Goal: Task Accomplishment & Management: Use online tool/utility

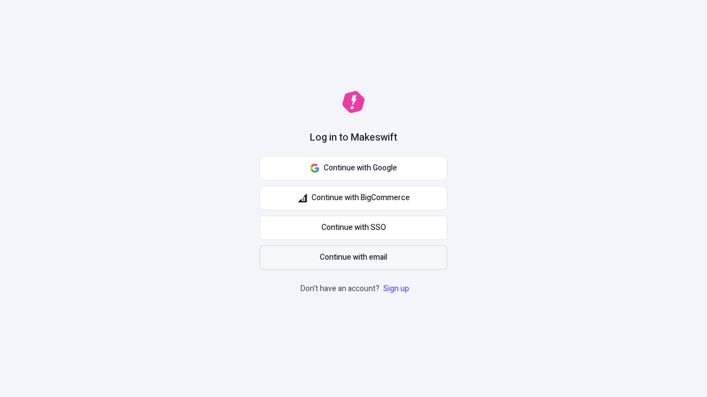
click at [353, 258] on span "Continue with email" at bounding box center [353, 258] width 67 height 12
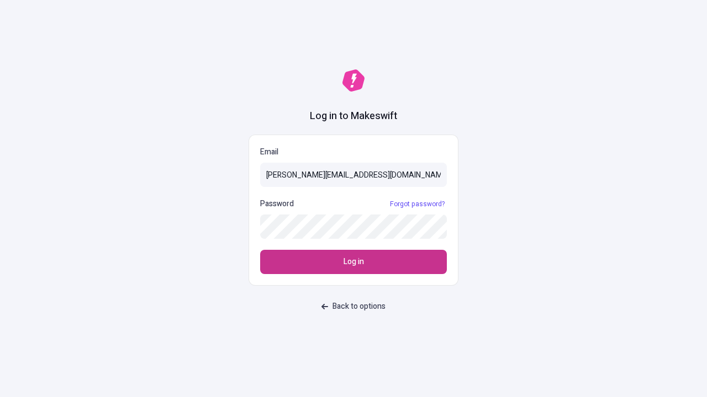
click at [353, 262] on span "Log in" at bounding box center [353, 262] width 20 height 12
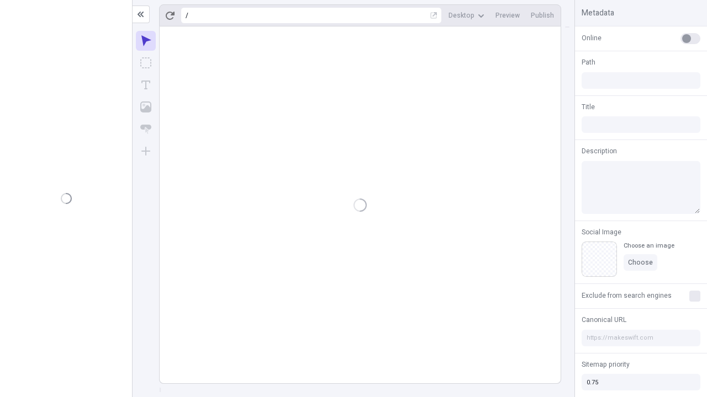
type input "/deep-link-tenuis"
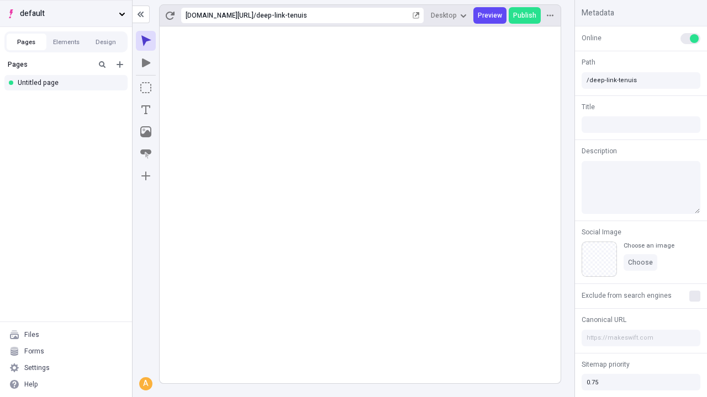
click at [66, 13] on span "default" at bounding box center [67, 14] width 94 height 12
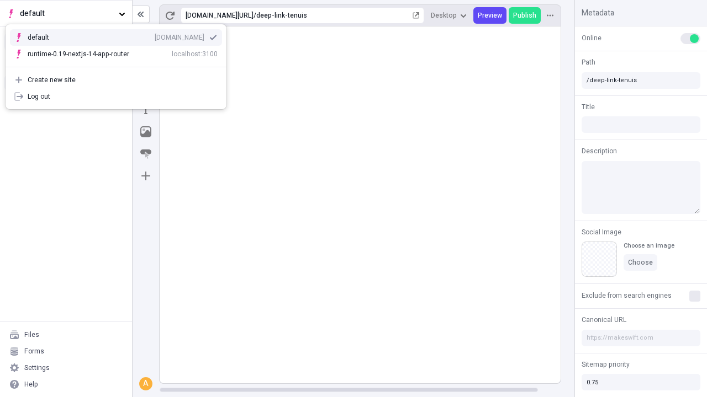
click at [116, 80] on div "Create new site" at bounding box center [123, 80] width 190 height 9
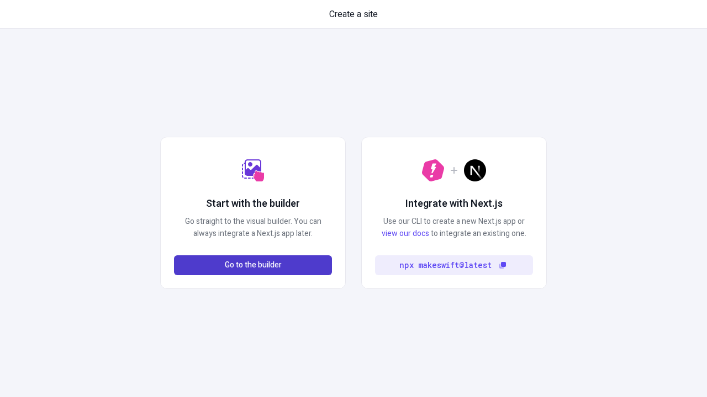
click at [253, 266] on span "Go to the builder" at bounding box center [253, 265] width 57 height 12
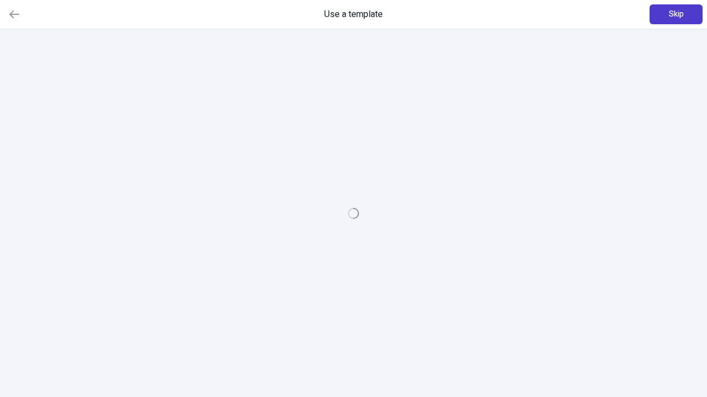
click at [676, 14] on span "Skip" at bounding box center [676, 14] width 15 height 12
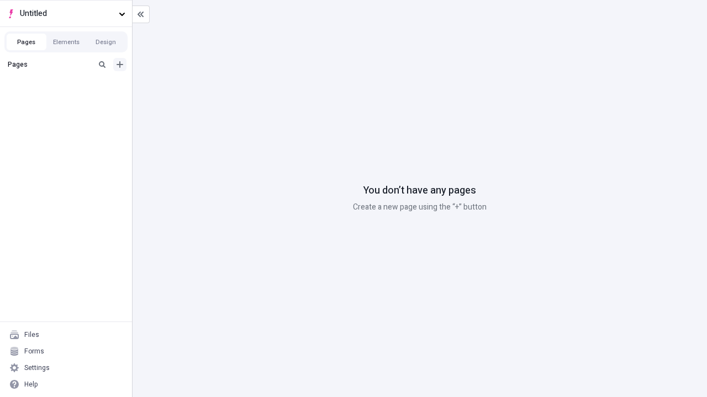
click at [120, 65] on icon "Add new" at bounding box center [119, 64] width 7 height 7
click at [69, 100] on div "Blank page" at bounding box center [69, 100] width 106 height 17
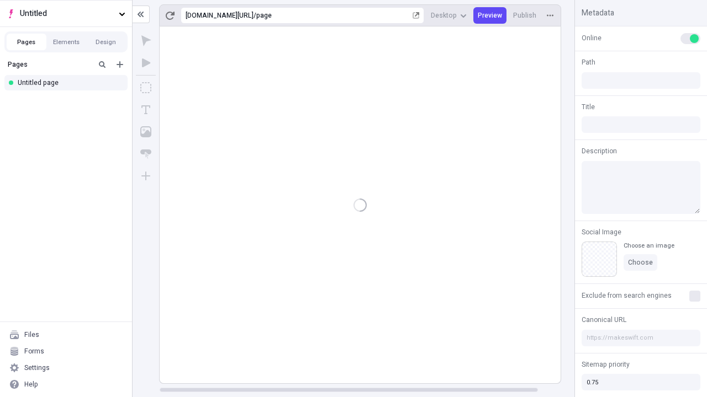
type input "/page"
click at [146, 88] on icon "Box" at bounding box center [145, 87] width 11 height 11
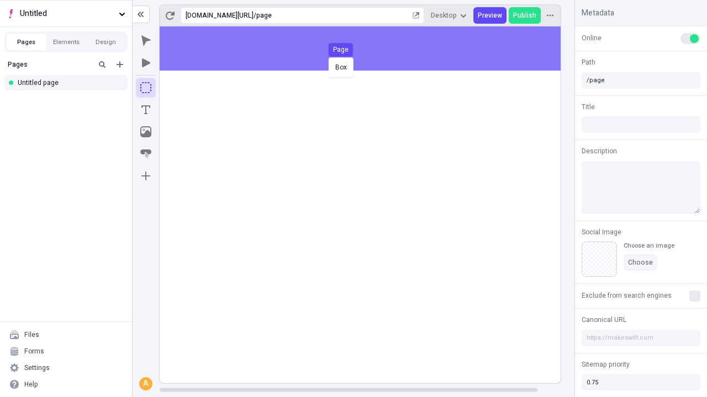
click at [371, 49] on div "Box Page" at bounding box center [353, 198] width 707 height 397
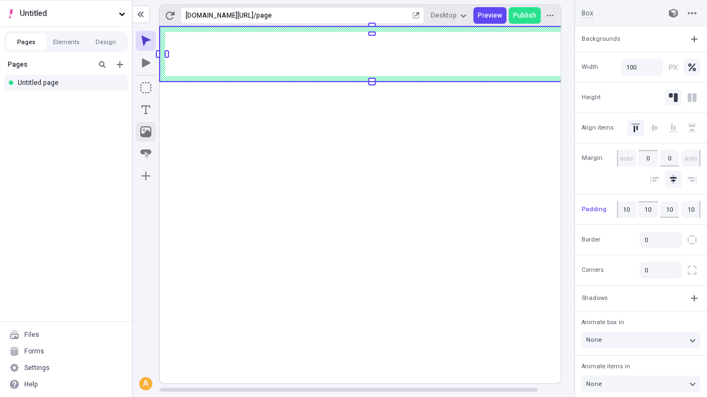
click at [146, 132] on icon "Image" at bounding box center [145, 131] width 11 height 11
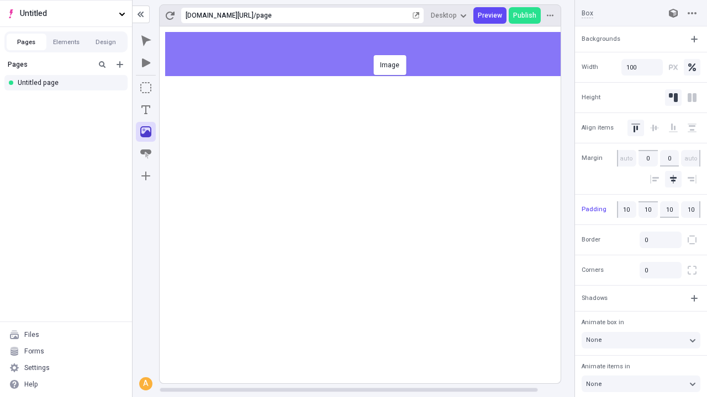
click at [371, 54] on div "Image" at bounding box center [353, 198] width 707 height 397
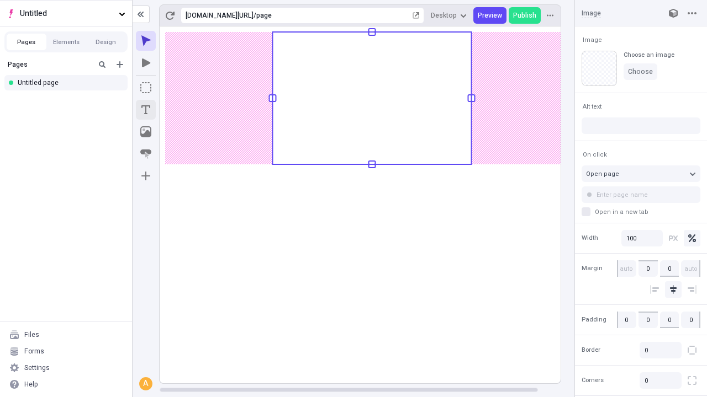
click at [146, 110] on icon "Text" at bounding box center [145, 109] width 9 height 9
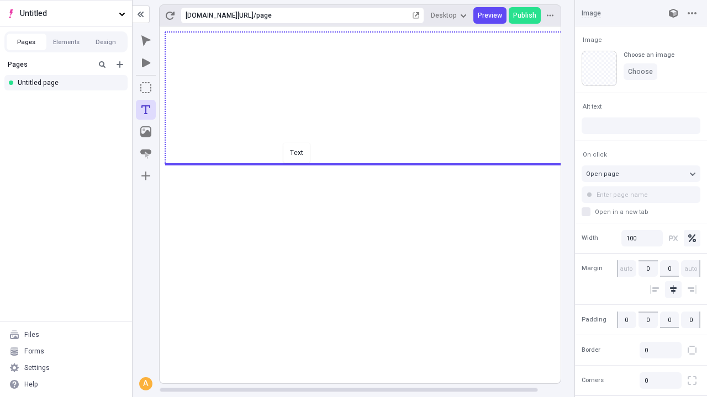
click at [371, 163] on div "Text" at bounding box center [353, 198] width 707 height 397
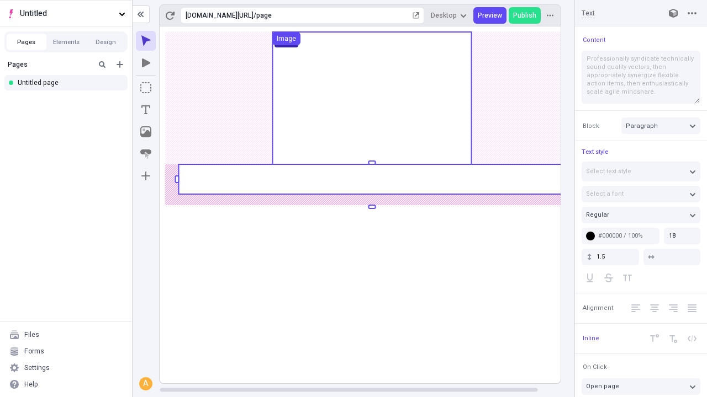
click at [371, 179] on rect at bounding box center [371, 180] width 386 height 30
click at [371, 179] on rect at bounding box center [372, 204] width 425 height 357
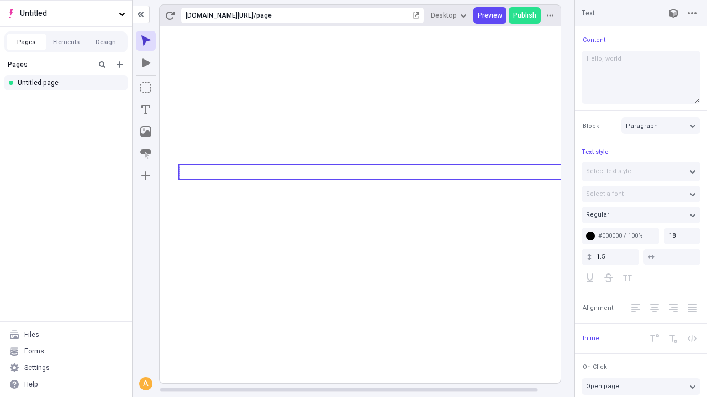
type textarea "Hello, world!"
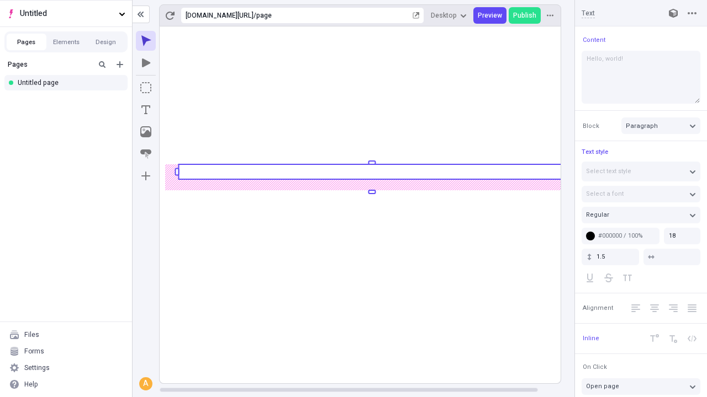
click at [146, 132] on icon "Image" at bounding box center [145, 131] width 11 height 11
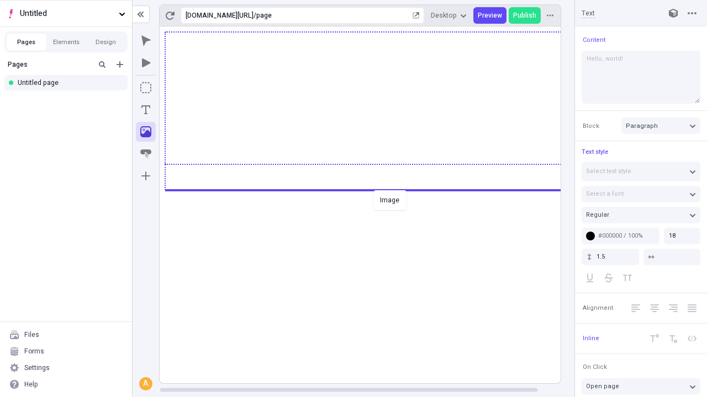
click at [371, 189] on div "Image" at bounding box center [353, 198] width 707 height 397
